Goal: Information Seeking & Learning: Learn about a topic

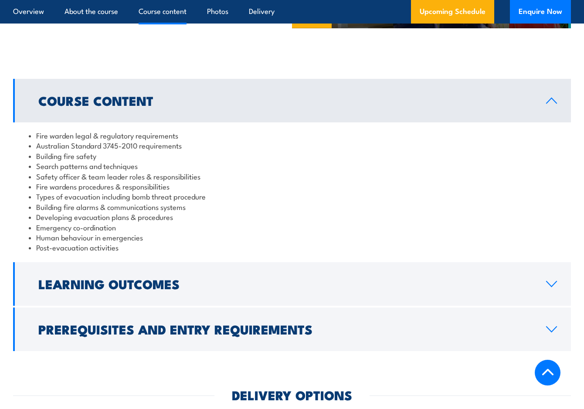
scroll to position [828, 0]
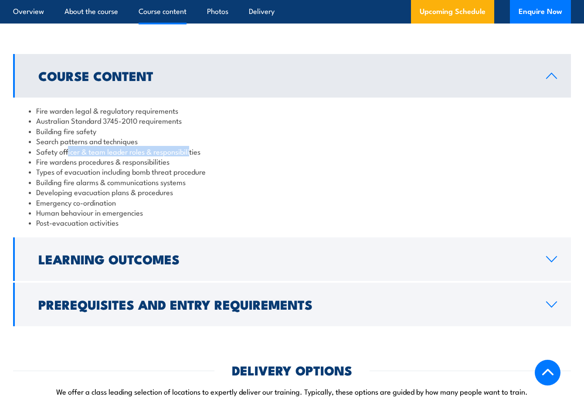
drag, startPoint x: 79, startPoint y: 153, endPoint x: 181, endPoint y: 148, distance: 101.7
click at [183, 148] on li "Safety officer & team leader roles & responsibilities" at bounding box center [292, 151] width 527 height 10
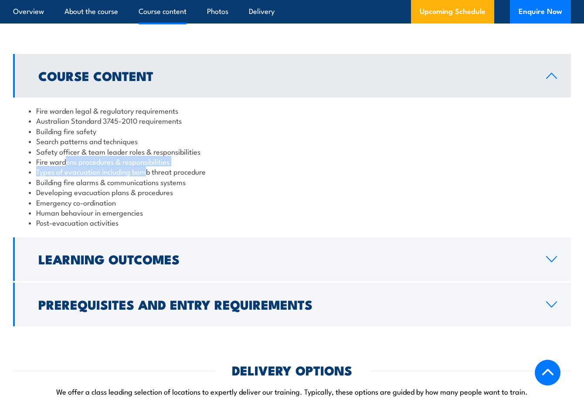
drag, startPoint x: 72, startPoint y: 163, endPoint x: 145, endPoint y: 171, distance: 73.2
click at [145, 171] on ul "Fire warden legal & regulatory requirements Australian Standard 3745-2010 requi…" at bounding box center [292, 166] width 527 height 122
drag, startPoint x: 145, startPoint y: 171, endPoint x: 49, endPoint y: 182, distance: 97.0
click at [49, 182] on li "Building fire alarms & communications systems" at bounding box center [292, 182] width 527 height 10
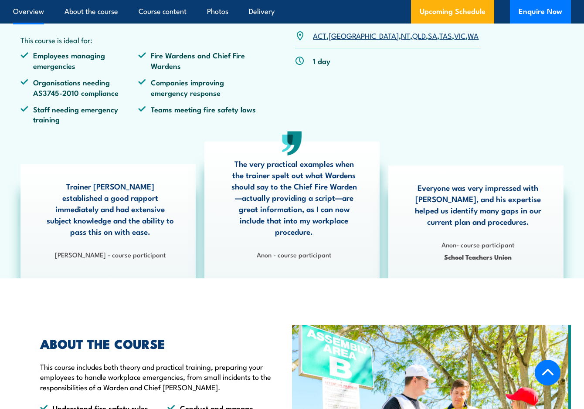
scroll to position [262, 0]
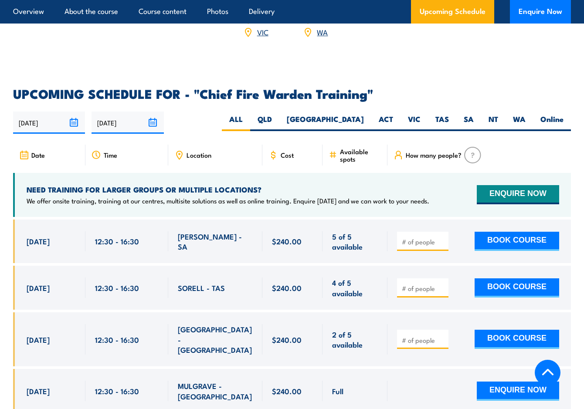
scroll to position [1439, 0]
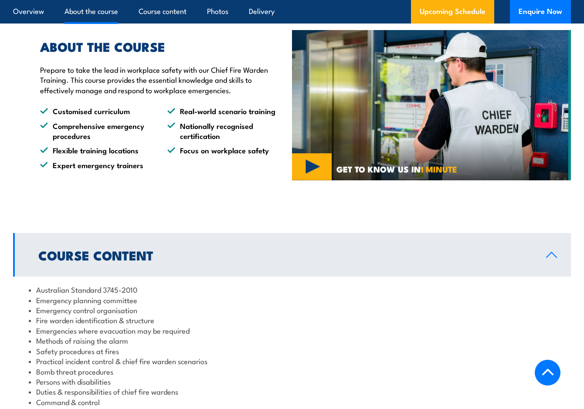
scroll to position [567, 0]
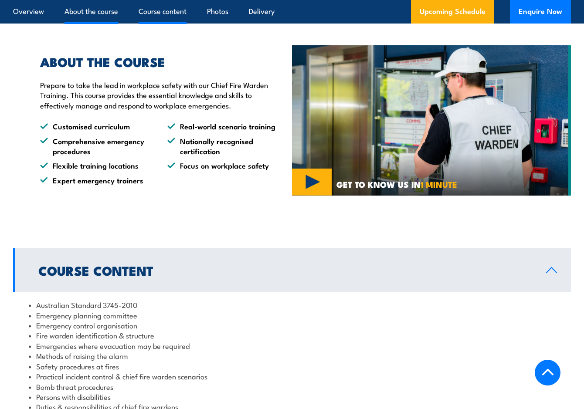
click at [165, 14] on link "Course content" at bounding box center [163, 11] width 48 height 23
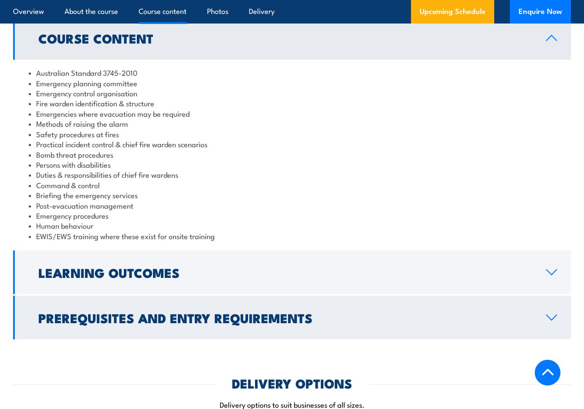
scroll to position [793, 0]
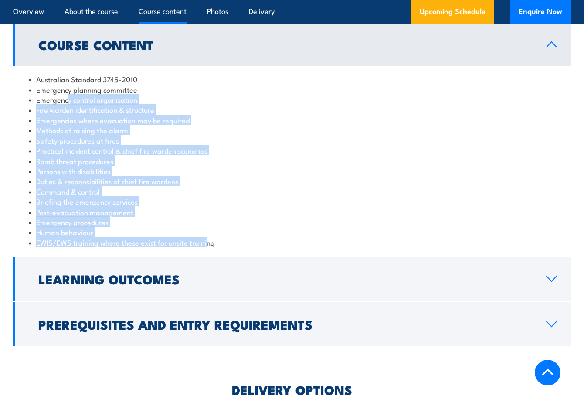
drag, startPoint x: 92, startPoint y: 103, endPoint x: 209, endPoint y: 253, distance: 190.7
click at [209, 253] on div "Australian Standard 3745-2010 Emergency planning committee Emergency control or…" at bounding box center [292, 160] width 558 height 189
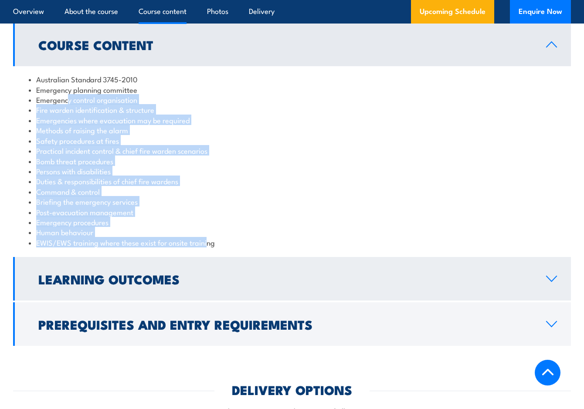
drag, startPoint x: 209, startPoint y: 253, endPoint x: 163, endPoint y: 281, distance: 54.0
click at [163, 281] on h2 "Learning Outcomes" at bounding box center [285, 278] width 494 height 11
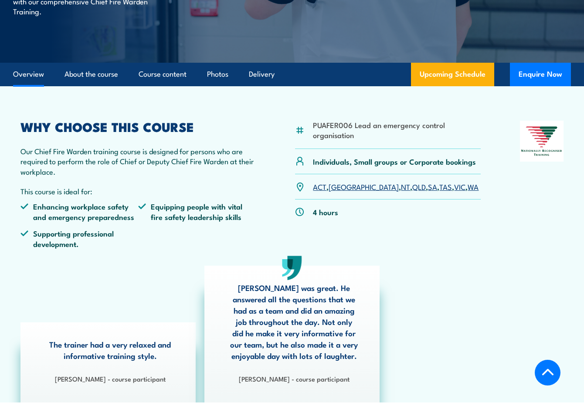
scroll to position [139, 0]
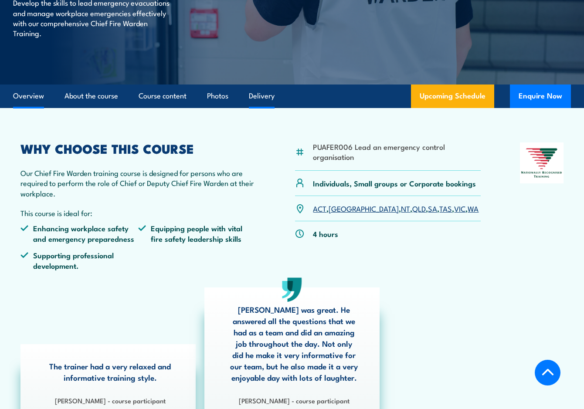
click at [252, 95] on link "Delivery" at bounding box center [262, 96] width 26 height 23
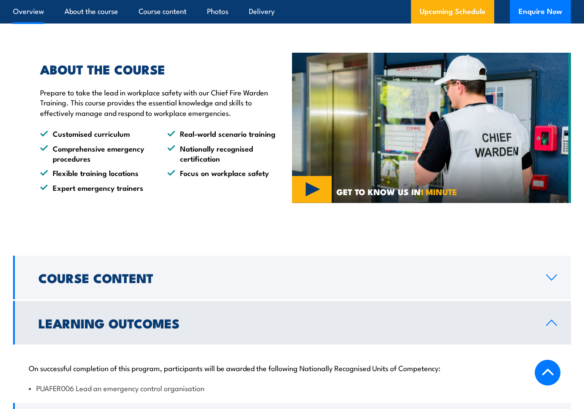
scroll to position [607, 0]
